Goal: Task Accomplishment & Management: Use online tool/utility

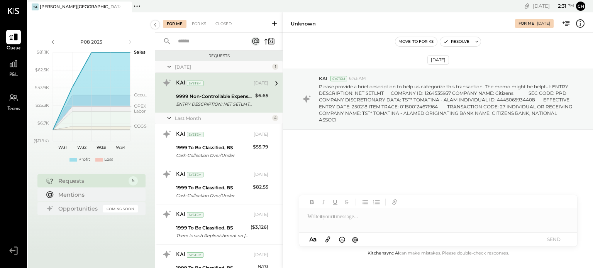
click at [0, 66] on div "Queue P&L Teams v 4.32.2" at bounding box center [13, 134] width 27 height 268
click at [17, 69] on div at bounding box center [13, 63] width 15 height 15
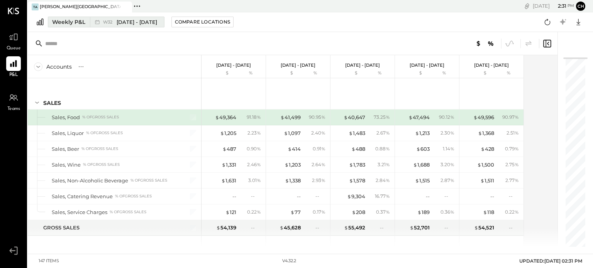
click at [69, 18] on div "Weekly P&L" at bounding box center [68, 22] width 33 height 8
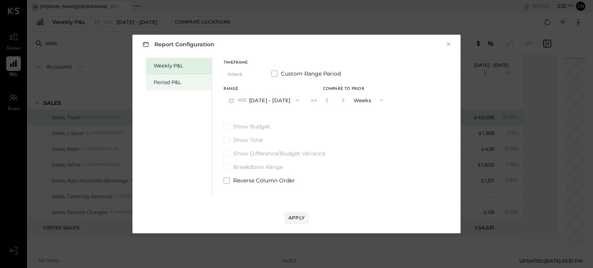
click at [152, 83] on div "Period P&L" at bounding box center [179, 82] width 66 height 16
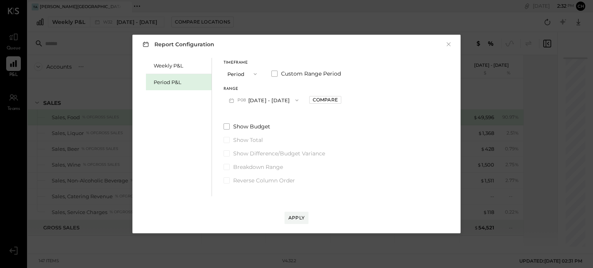
click at [271, 95] on button "P08 [DATE] - [DATE]" at bounding box center [263, 100] width 80 height 14
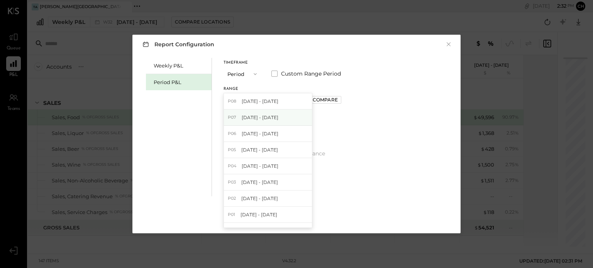
click at [289, 118] on div "P07 [DATE] - [DATE]" at bounding box center [268, 118] width 88 height 16
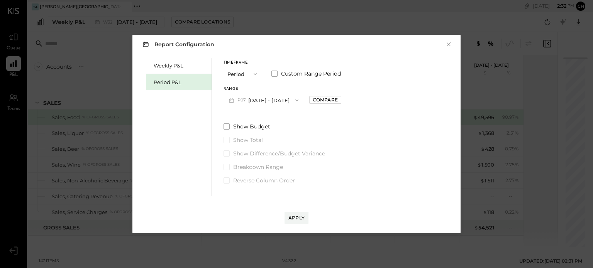
click at [377, 19] on div "Report Configuration × Weekly P&L Period P&L Timeframe Period Custom Range Peri…" at bounding box center [296, 134] width 593 height 268
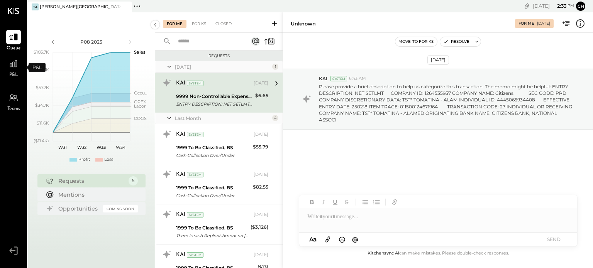
click at [12, 74] on span "P&L" at bounding box center [13, 75] width 9 height 7
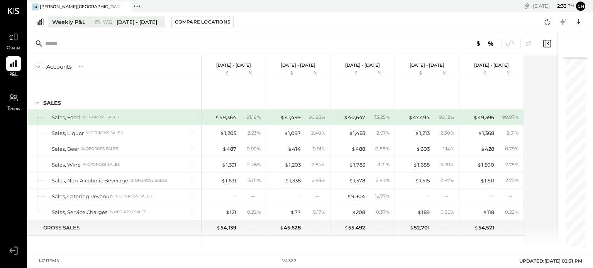
click at [68, 20] on div "Weekly P&L" at bounding box center [68, 22] width 33 height 8
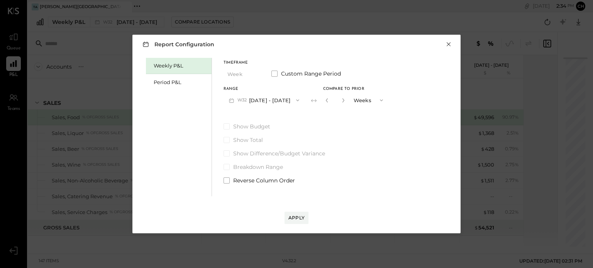
click at [448, 45] on button "×" at bounding box center [448, 45] width 7 height 8
